Goal: Find contact information: Find contact information

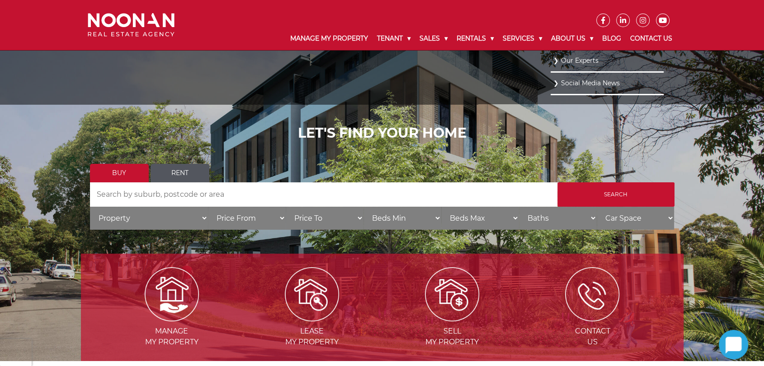
click at [574, 60] on link "Our Experts" at bounding box center [607, 61] width 108 height 12
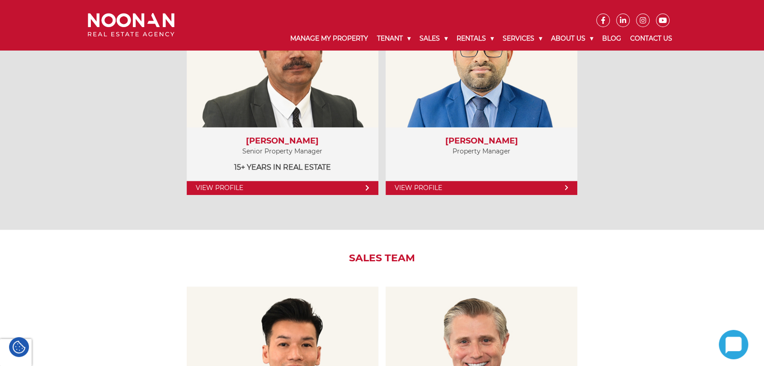
scroll to position [904, 0]
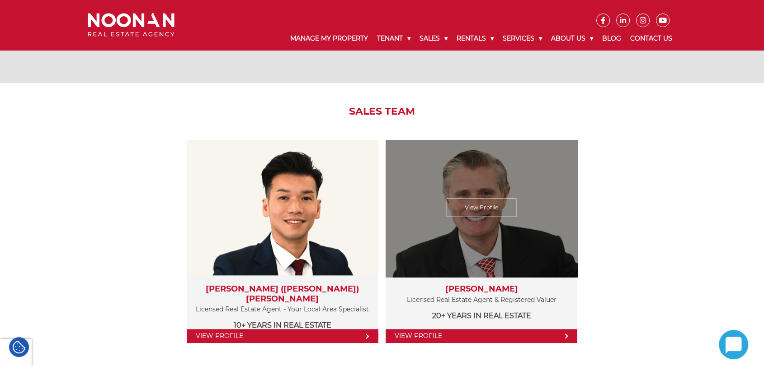
click at [495, 206] on link "View Profile" at bounding box center [481, 208] width 70 height 19
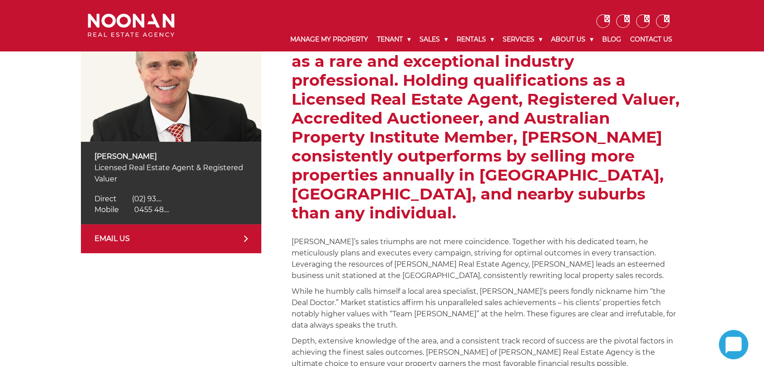
scroll to position [201, 0]
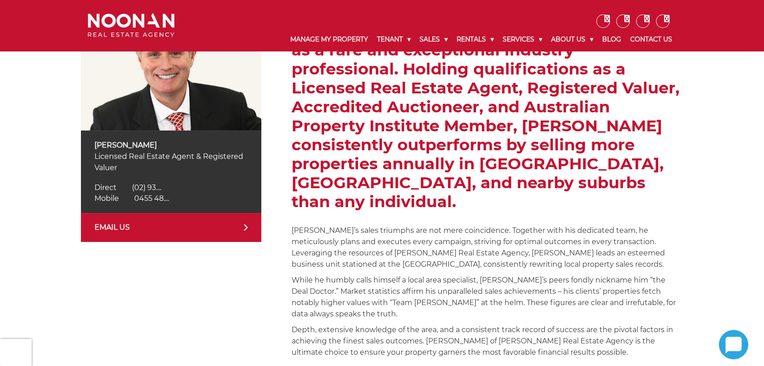
click at [157, 196] on span "0455 48...." at bounding box center [151, 198] width 35 height 9
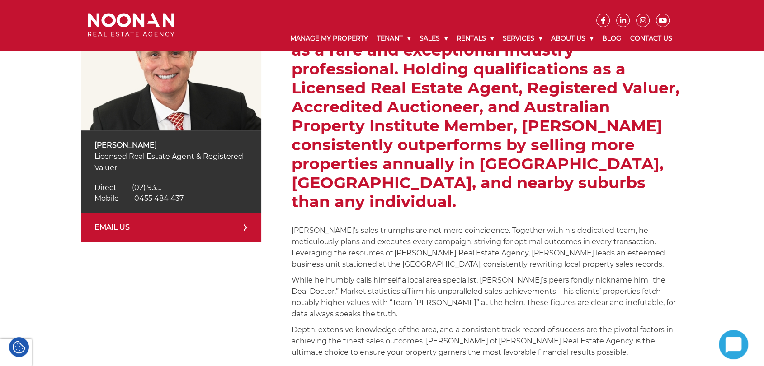
scroll to position [251, 0]
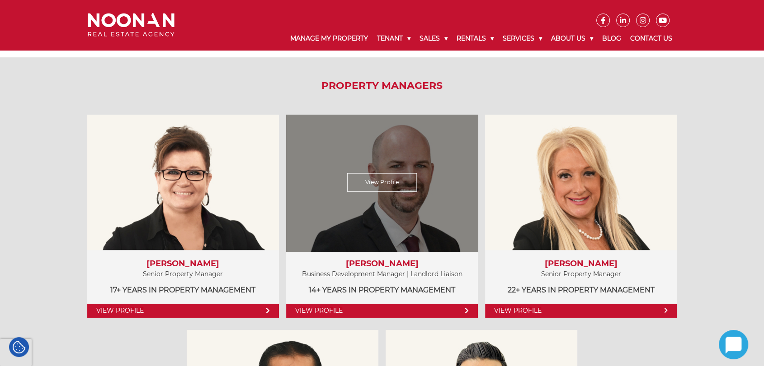
scroll to position [452, 0]
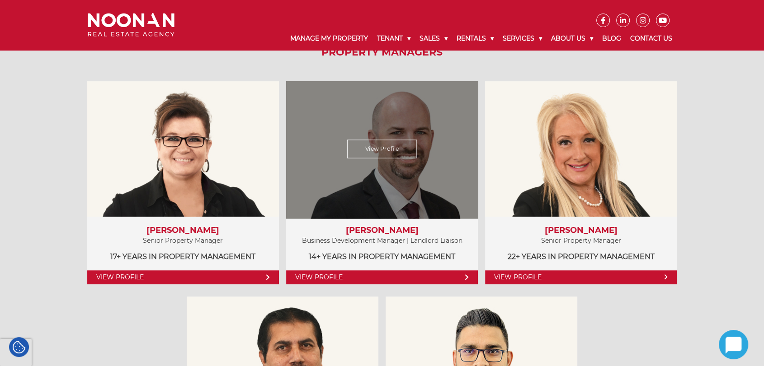
click at [387, 149] on link "View Profile" at bounding box center [382, 149] width 70 height 19
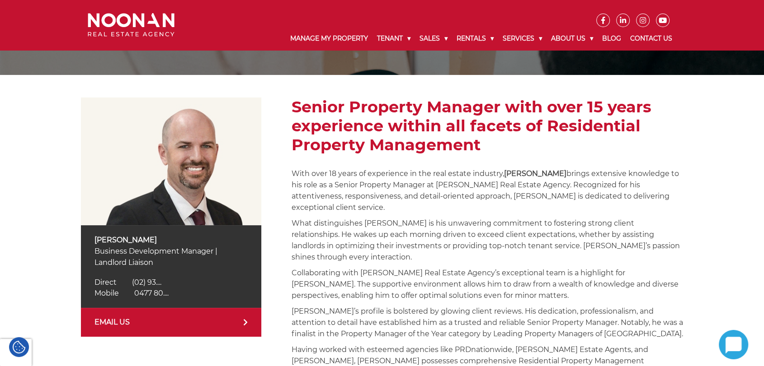
scroll to position [150, 0]
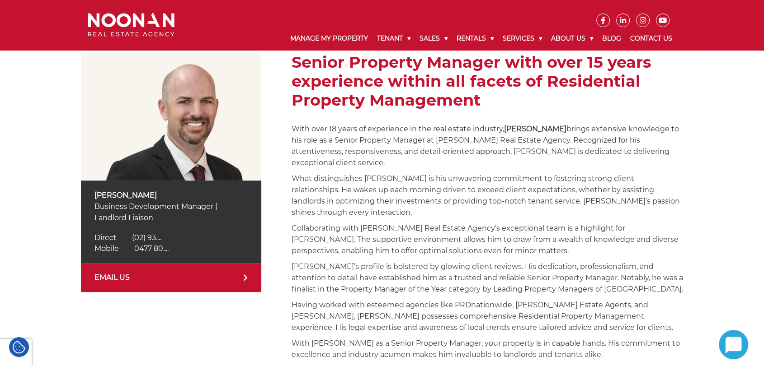
drag, startPoint x: 156, startPoint y: 248, endPoint x: 254, endPoint y: 253, distance: 98.6
click at [156, 248] on span "0477 80...." at bounding box center [151, 248] width 34 height 9
